Goal: Check status: Check status

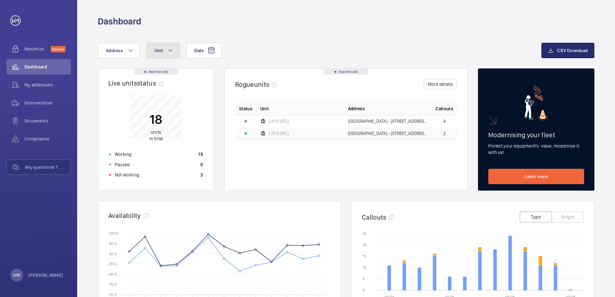
click at [162, 49] on button "Unit" at bounding box center [162, 50] width 33 height 15
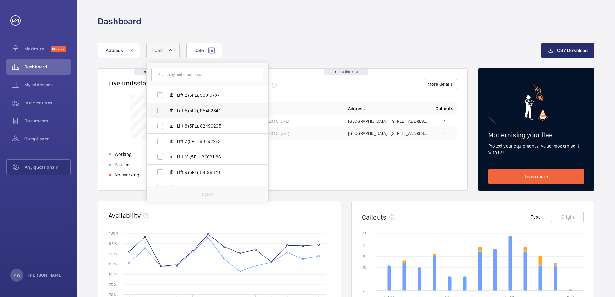
scroll to position [64, 0]
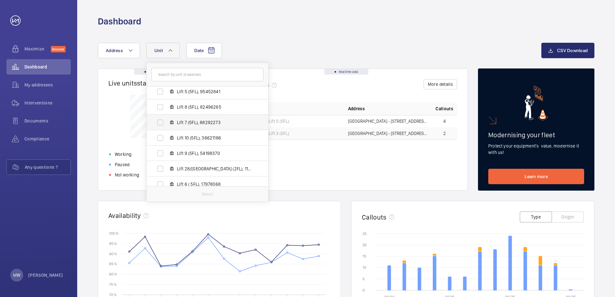
click at [203, 122] on span "Lift 7 (5FL), 88292273" at bounding box center [214, 122] width 75 height 6
click at [167, 122] on input "Lift 7 (5FL), 88292273" at bounding box center [160, 122] width 13 height 13
checkbox input "true"
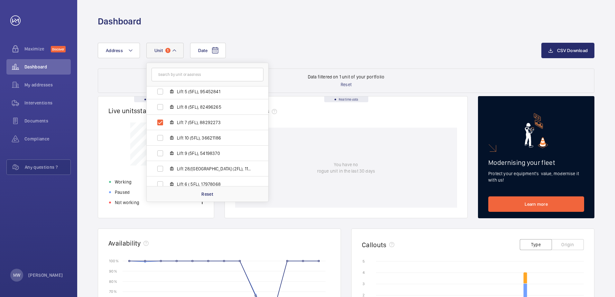
click at [481, 39] on div "Date Address Unit [GEOGRAPHIC_DATA] - [STREET_ADDRESS][GEOGRAPHIC_DATA][PERSON_…" at bounding box center [346, 263] width 538 height 472
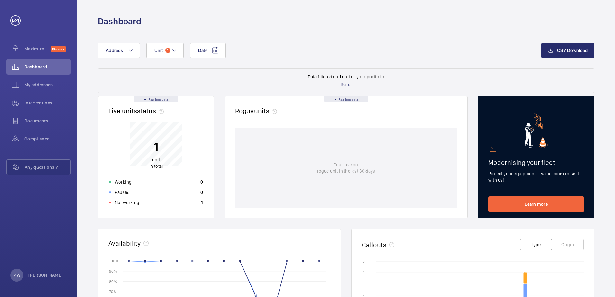
click at [157, 151] on p "1" at bounding box center [156, 147] width 14 height 16
click at [172, 54] on mat-icon at bounding box center [174, 51] width 5 height 8
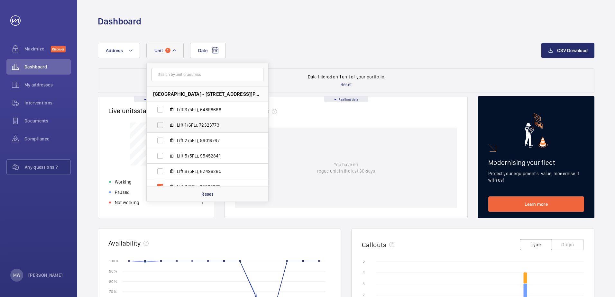
scroll to position [32, 0]
click at [194, 154] on span "Lift 7 (5FL), 88292273" at bounding box center [214, 155] width 75 height 6
click at [167, 154] on input "Lift 7 (5FL), 88292273" at bounding box center [160, 154] width 13 height 13
checkbox input "false"
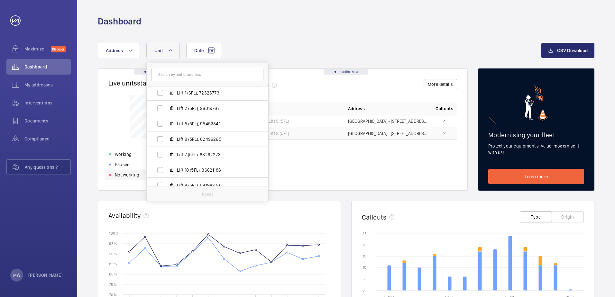
click at [117, 176] on p "Not working" at bounding box center [127, 175] width 24 height 6
